Goal: Book appointment/travel/reservation

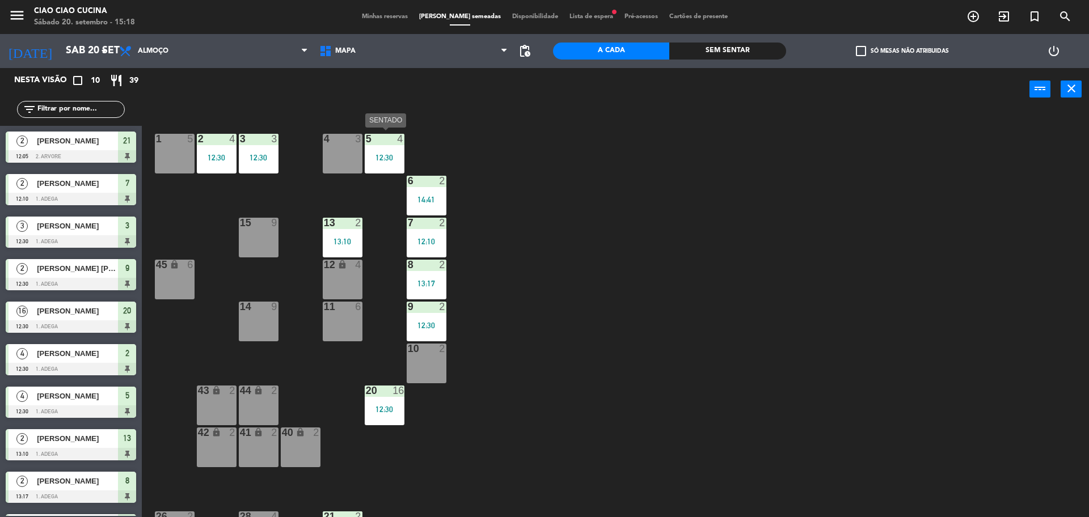
scroll to position [35, 0]
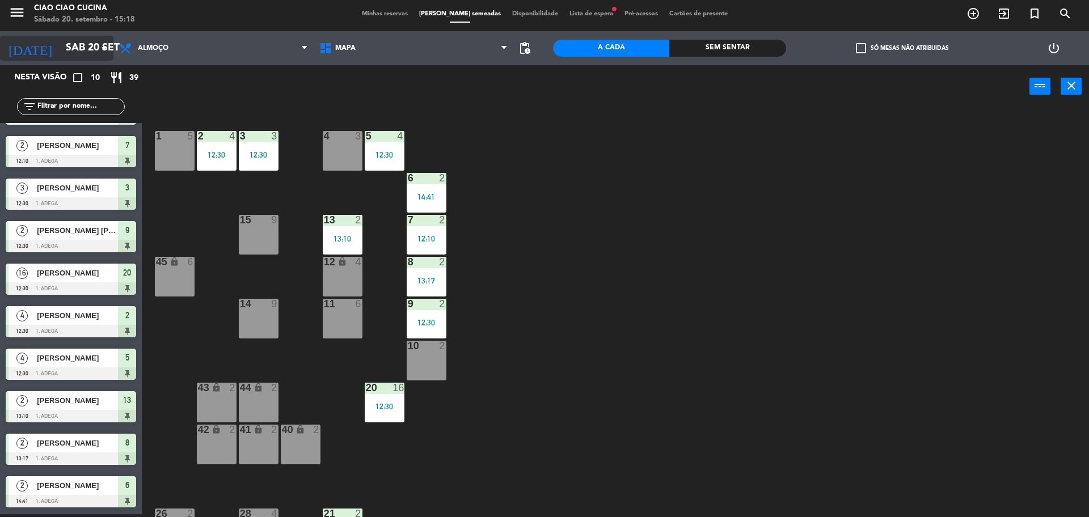
click at [86, 43] on input "Sáb 20 set" at bounding box center [126, 48] width 132 height 23
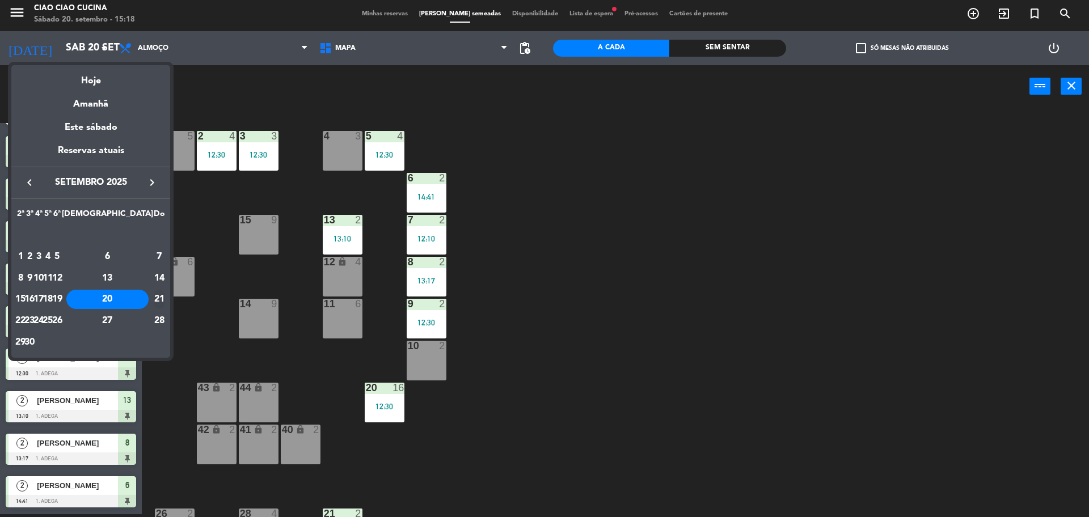
click at [153, 301] on td "21" at bounding box center [159, 300] width 12 height 22
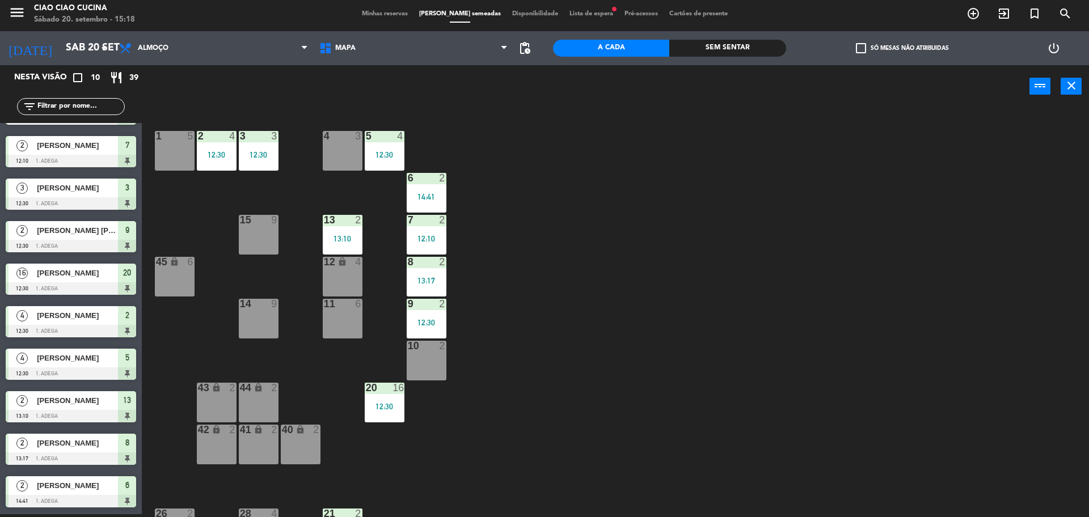
type input "Dom 21 set"
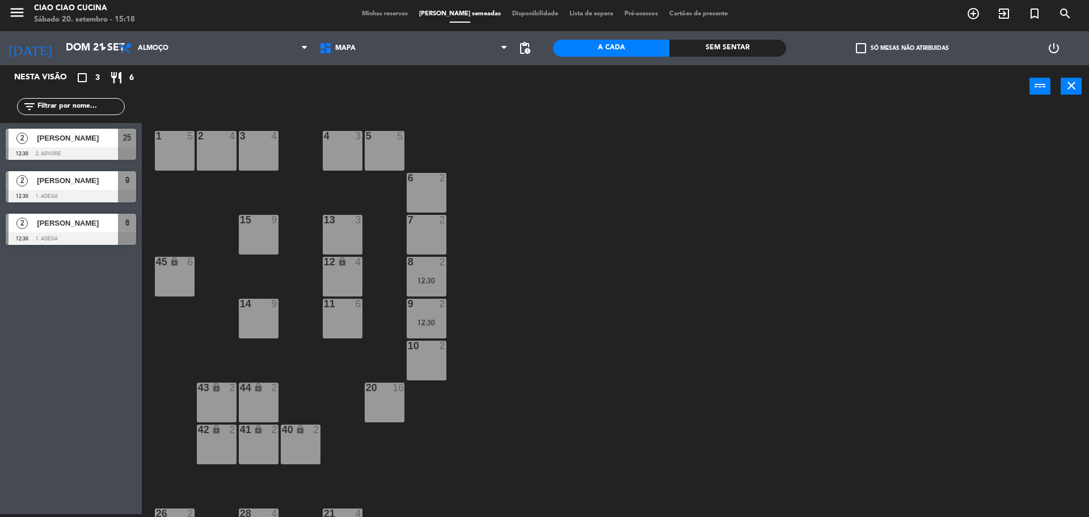
scroll to position [0, 0]
click at [967, 22] on span "add_circle_outline" at bounding box center [973, 13] width 31 height 19
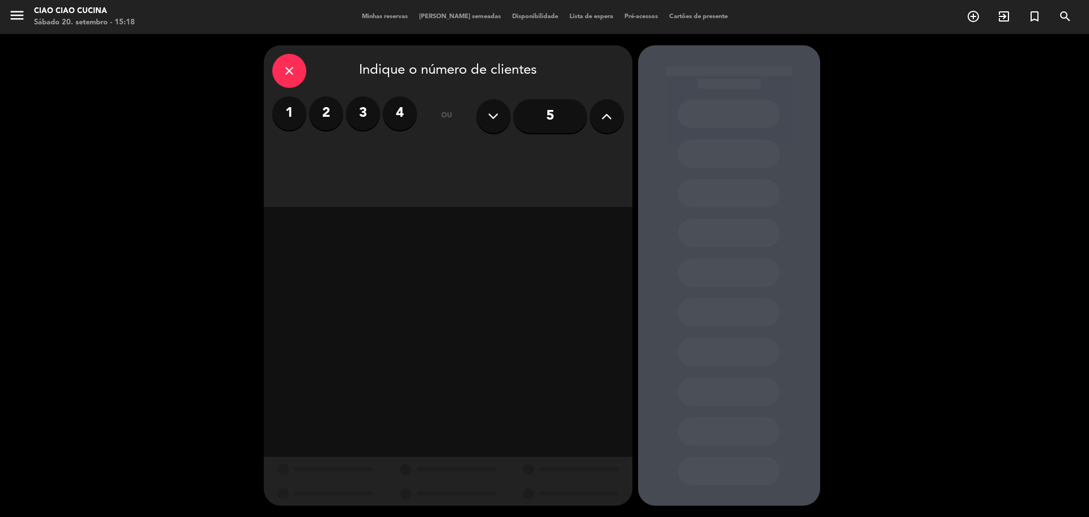
click at [333, 110] on label "2" at bounding box center [326, 113] width 34 height 34
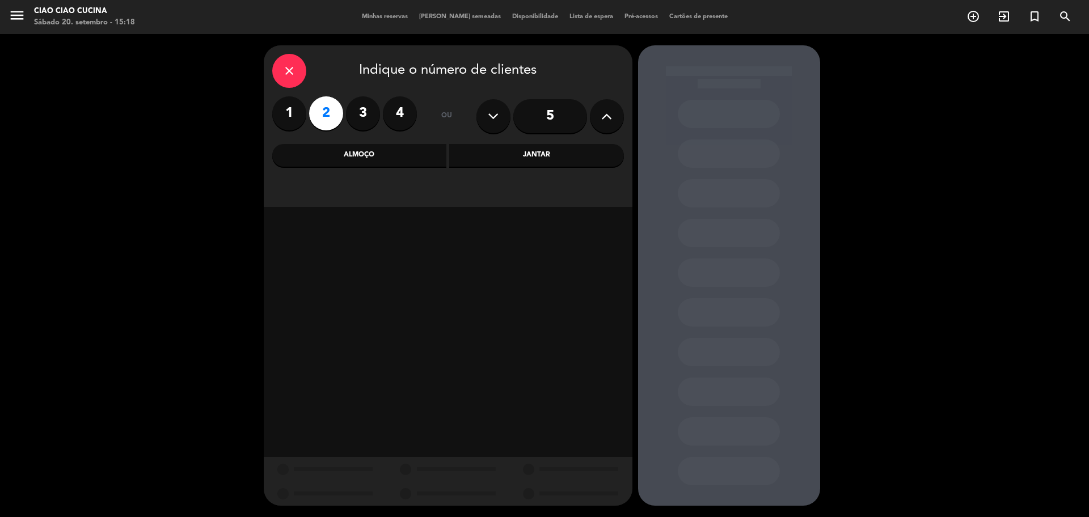
click at [411, 150] on div "Almoço" at bounding box center [359, 155] width 175 height 23
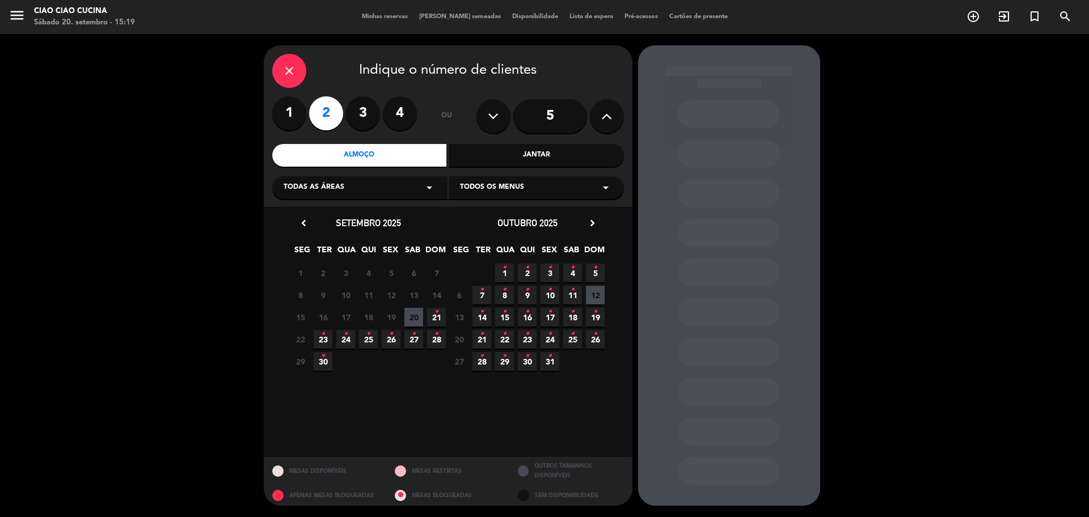
click at [430, 317] on span "21 •" at bounding box center [436, 317] width 19 height 19
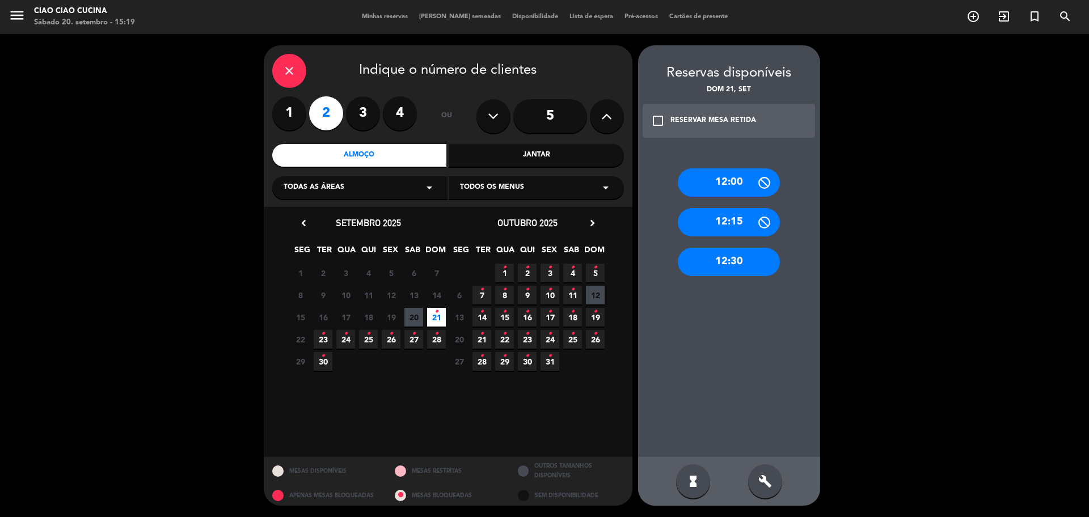
click at [750, 267] on div "12:30" at bounding box center [729, 262] width 102 height 28
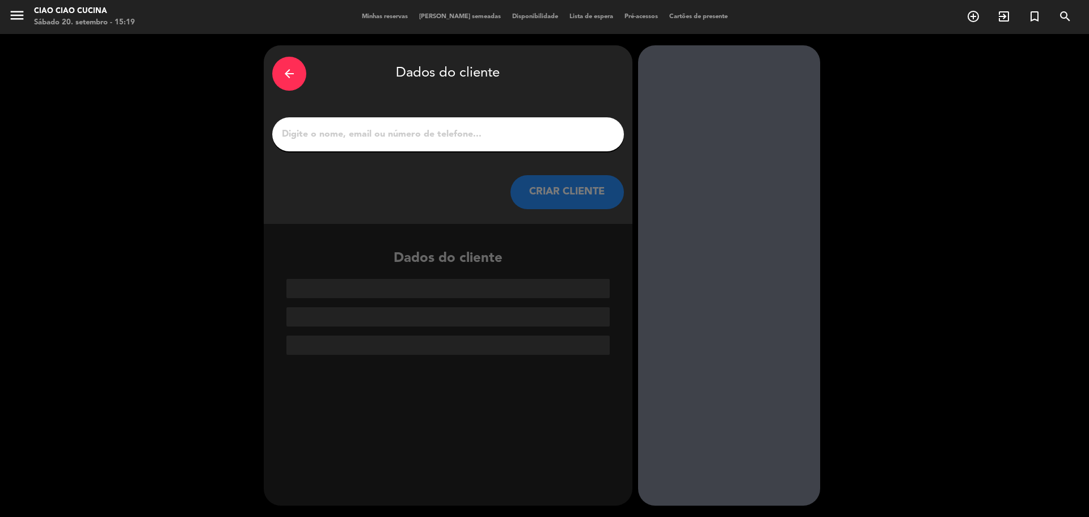
click at [393, 130] on input "1" at bounding box center [448, 135] width 335 height 16
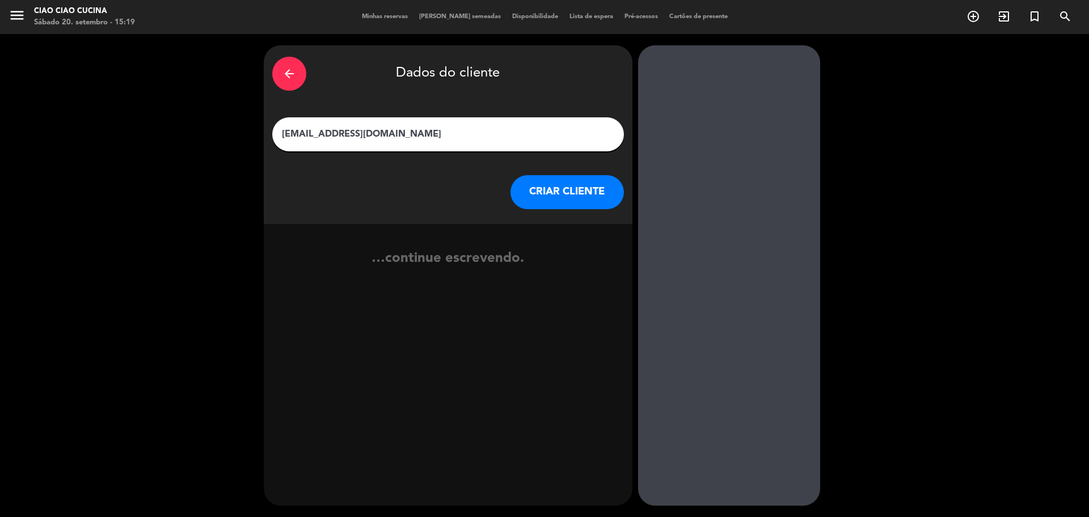
click at [486, 132] on input "[EMAIL_ADDRESS][DOMAIN_NAME]" at bounding box center [448, 135] width 335 height 16
type input "[EMAIL_ADDRESS][DOMAIN_NAME]"
click at [564, 191] on button "CRIAR CLIENTE" at bounding box center [567, 192] width 113 height 34
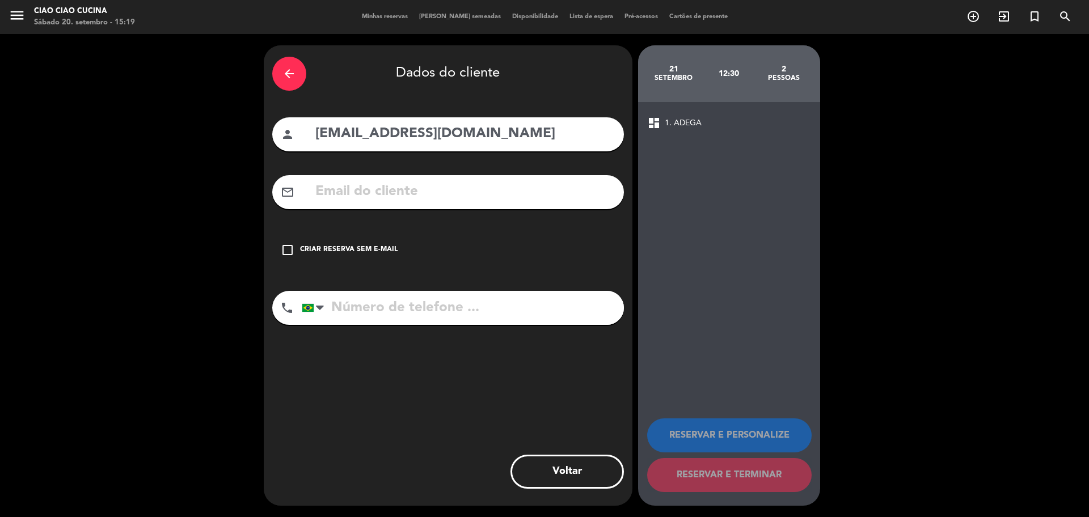
click at [415, 140] on input "[EMAIL_ADDRESS][DOMAIN_NAME]" at bounding box center [464, 134] width 301 height 23
click at [444, 183] on input "text" at bounding box center [464, 191] width 301 height 23
paste input "[EMAIL_ADDRESS][DOMAIN_NAME]"
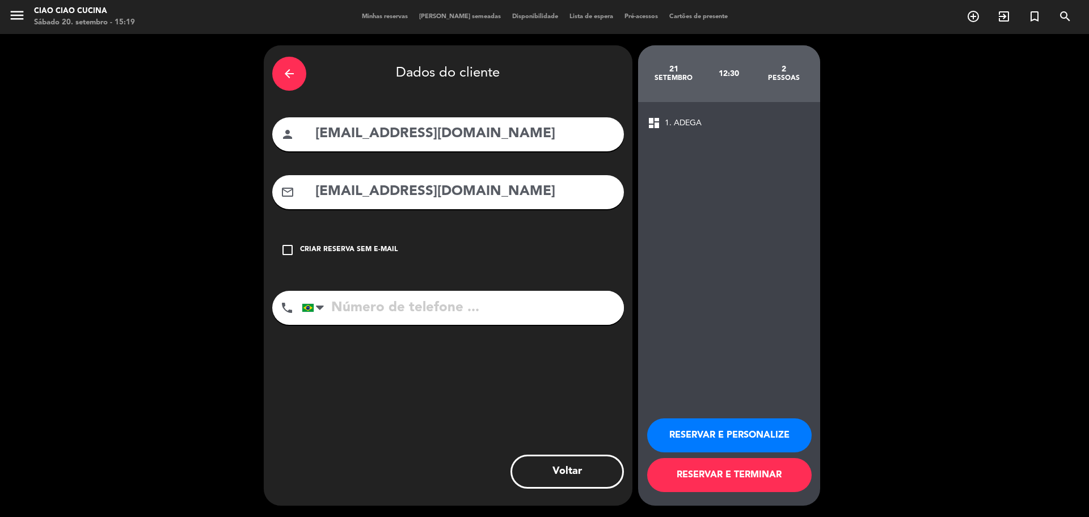
type input "[EMAIL_ADDRESS][DOMAIN_NAME]"
click at [469, 308] on input "tel" at bounding box center [463, 308] width 322 height 34
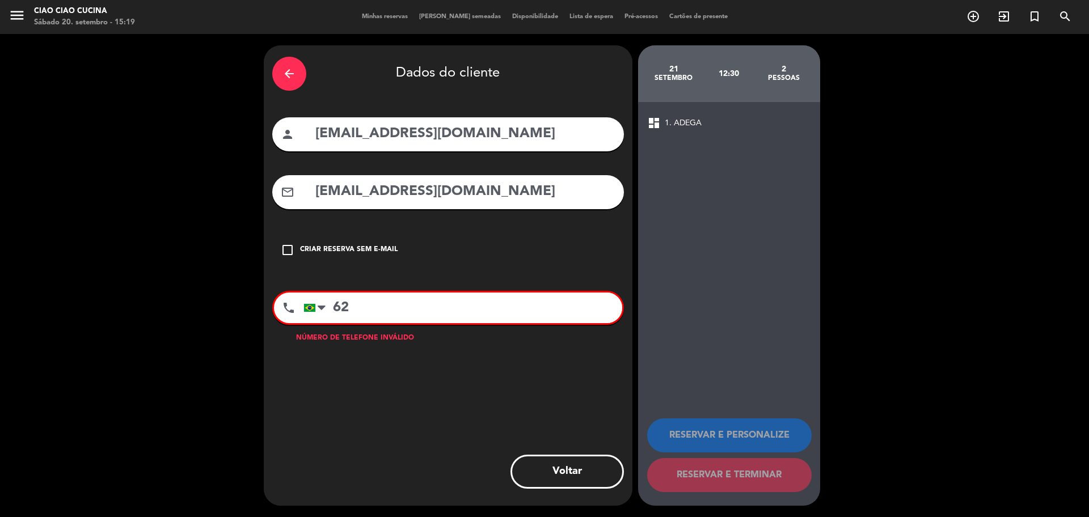
type input "6"
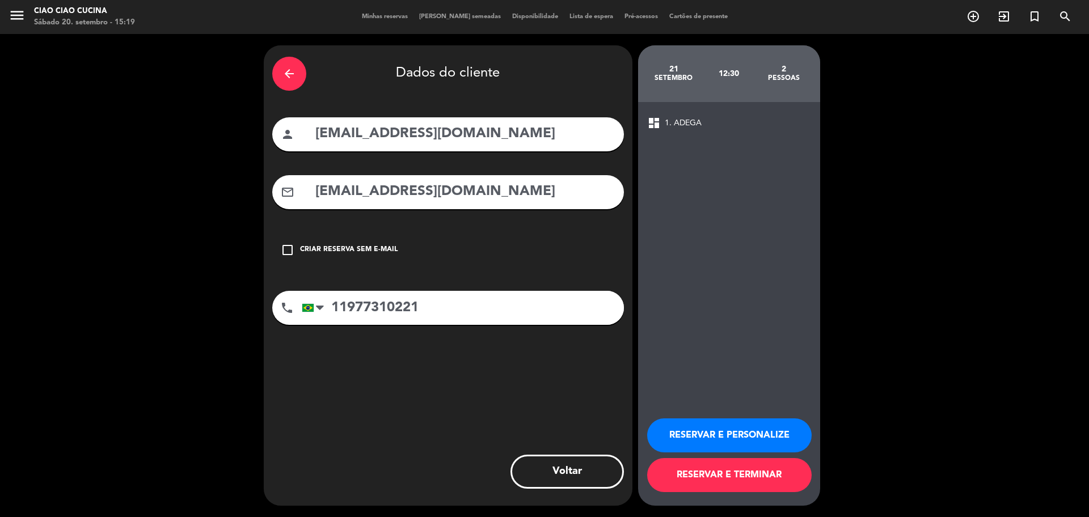
type input "11977310221"
click at [425, 124] on input "[EMAIL_ADDRESS][DOMAIN_NAME]" at bounding box center [464, 134] width 301 height 23
click at [358, 135] on input "[EMAIL_ADDRESS][DOMAIN_NAME]" at bounding box center [464, 134] width 301 height 23
click at [356, 131] on input "[EMAIL_ADDRESS][DOMAIN_NAME]" at bounding box center [464, 134] width 301 height 23
drag, startPoint x: 408, startPoint y: 136, endPoint x: 520, endPoint y: 137, distance: 111.8
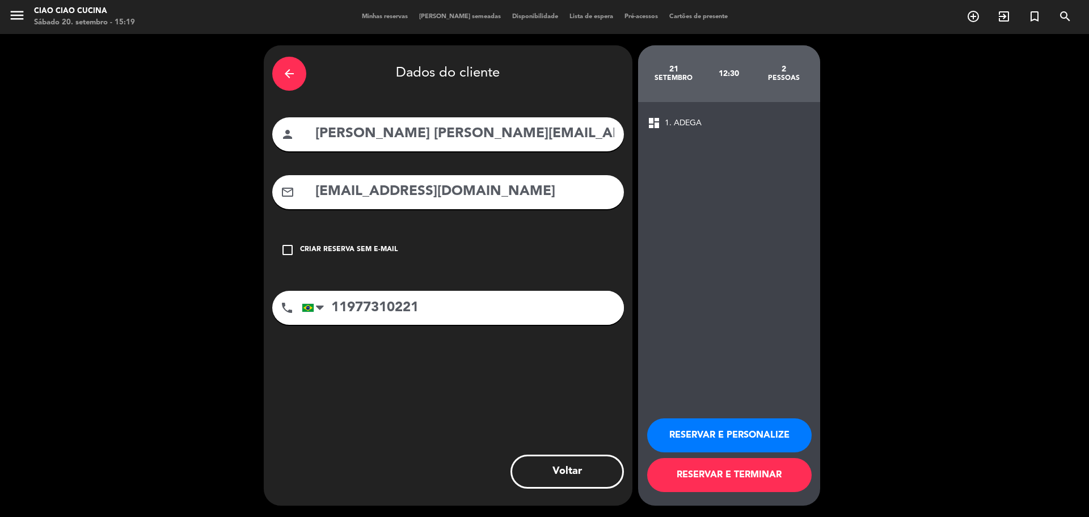
click at [520, 137] on input "[PERSON_NAME] [PERSON_NAME][EMAIL_ADDRESS][DOMAIN_NAME]" at bounding box center [464, 134] width 301 height 23
click at [362, 136] on input "[PERSON_NAME]" at bounding box center [464, 134] width 301 height 23
click at [322, 133] on input "[PERSON_NAME]" at bounding box center [464, 134] width 301 height 23
type input "[PERSON_NAME]"
click at [775, 488] on button "RESERVAR E TERMINAR" at bounding box center [729, 475] width 165 height 34
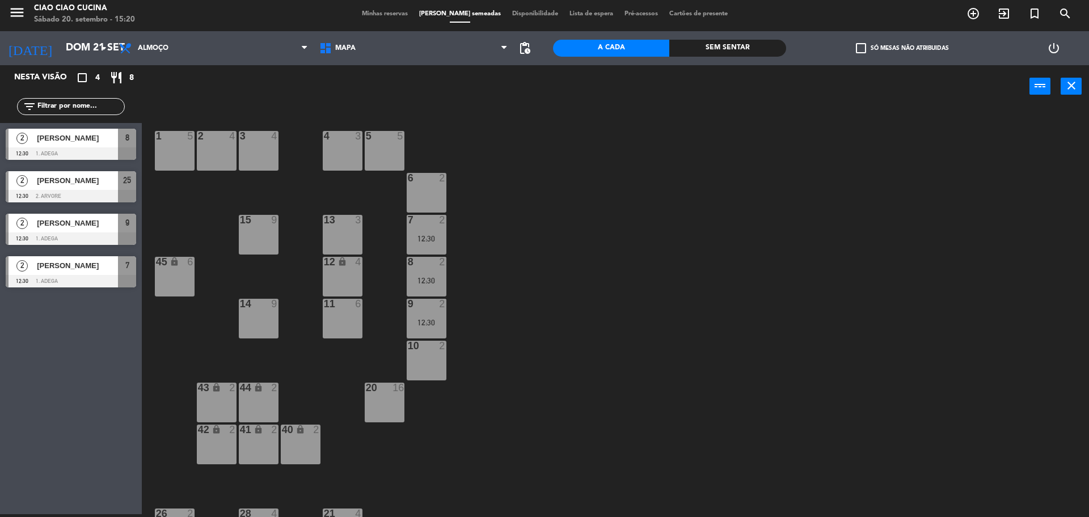
click at [103, 144] on span "[PERSON_NAME]" at bounding box center [77, 138] width 81 height 12
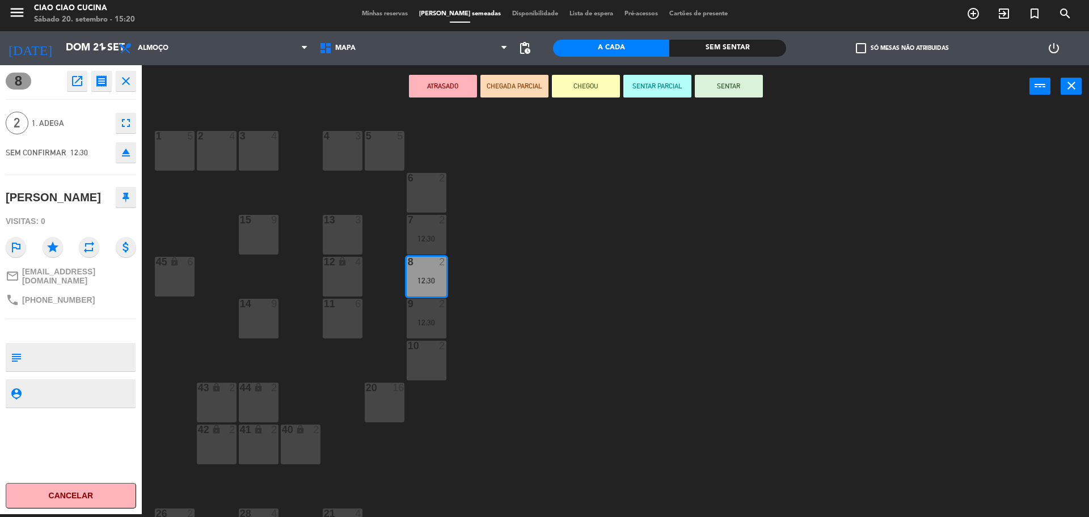
click at [175, 197] on div "1 5 2 4 3 4 5 5 4 3 6 2 13 3 7 2 12:30 15 9 12 lock 4 8 2 12:30 45 lock 6 14 9 …" at bounding box center [621, 314] width 937 height 407
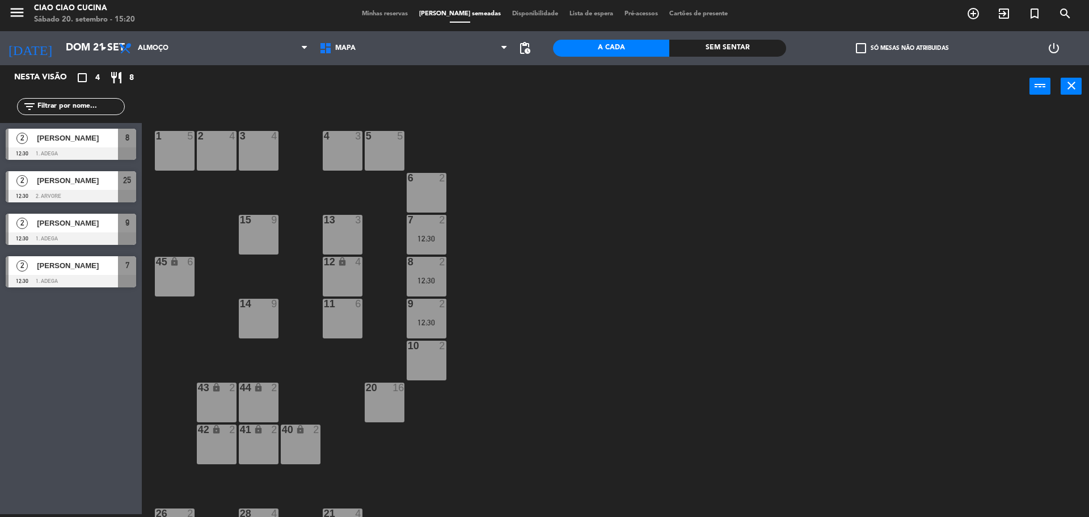
click at [99, 144] on span "[PERSON_NAME]" at bounding box center [77, 138] width 81 height 12
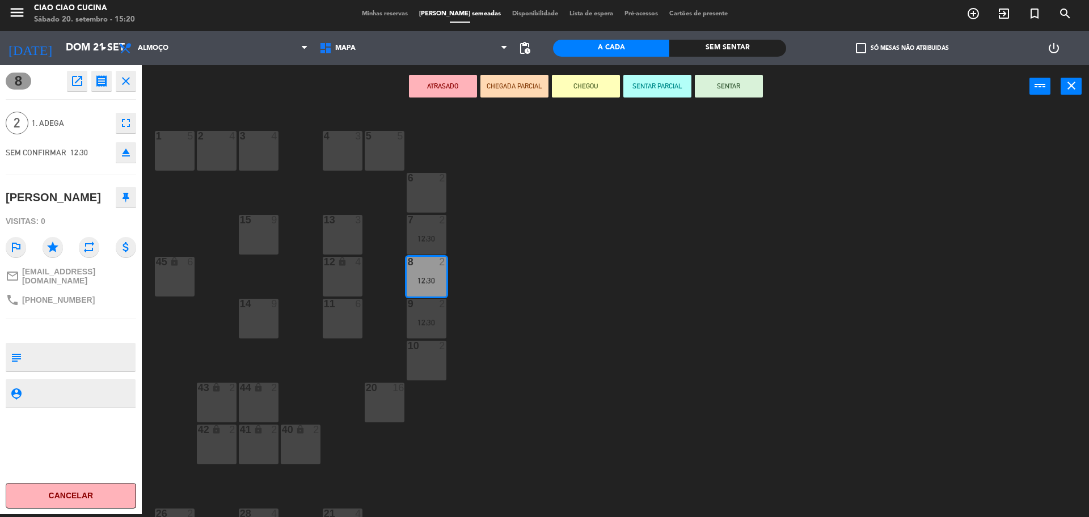
click at [406, 100] on div "ATRASADO CHEGADA PARCIAL CHEGOU SENTAR PARCIAL SENTAR power_input close" at bounding box center [586, 86] width 888 height 43
drag, startPoint x: 417, startPoint y: 95, endPoint x: 405, endPoint y: 102, distance: 14.0
click at [408, 102] on div "ATRASADO CHEGADA PARCIAL CHEGOU SENTAR PARCIAL SENTAR power_input close" at bounding box center [586, 86] width 888 height 43
click at [441, 95] on button "ATRASADO" at bounding box center [443, 86] width 68 height 23
